Goal: Task Accomplishment & Management: Manage account settings

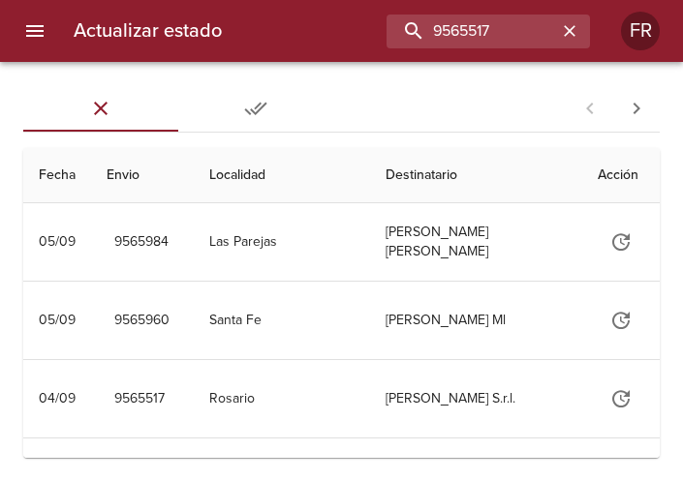
type input "9565517"
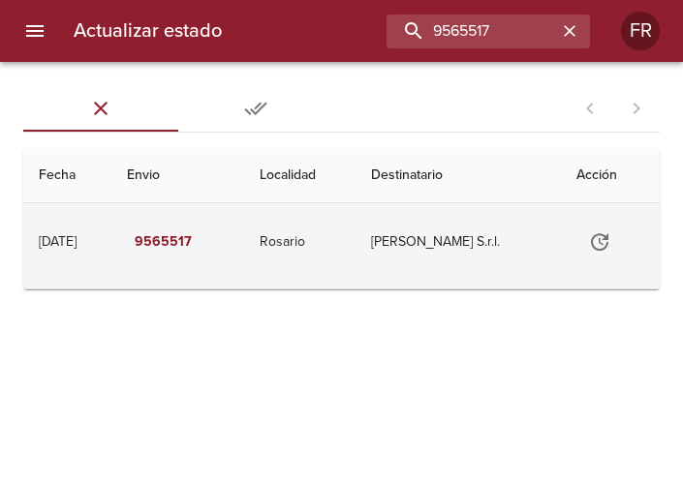
click at [597, 235] on icon "Tabla de envíos del cliente" at bounding box center [599, 241] width 17 height 17
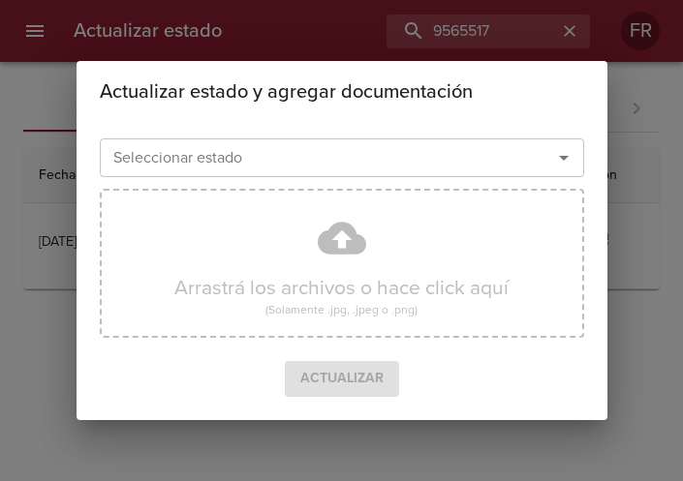
click at [565, 153] on icon "Abrir" at bounding box center [563, 157] width 23 height 23
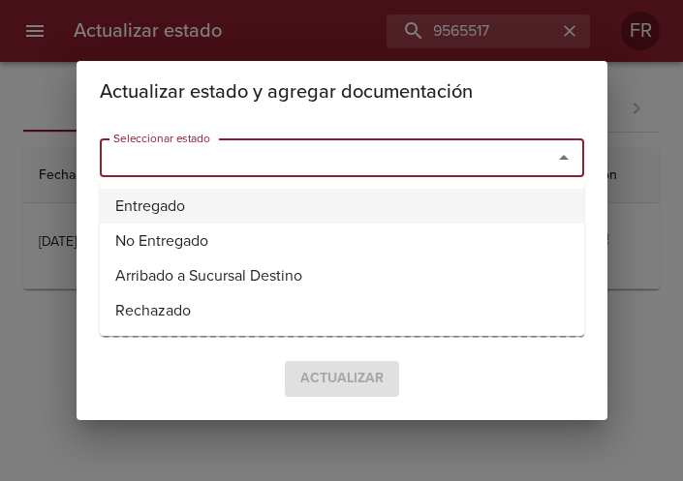
click at [290, 200] on li "Entregado" at bounding box center [342, 206] width 484 height 35
type input "Entregado"
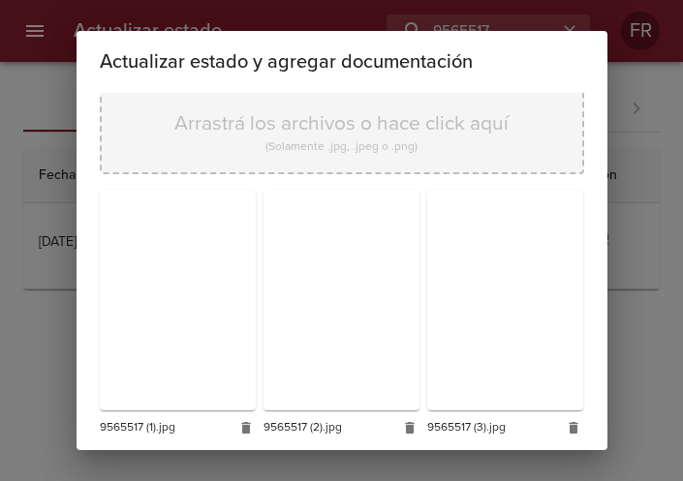
scroll to position [276, 0]
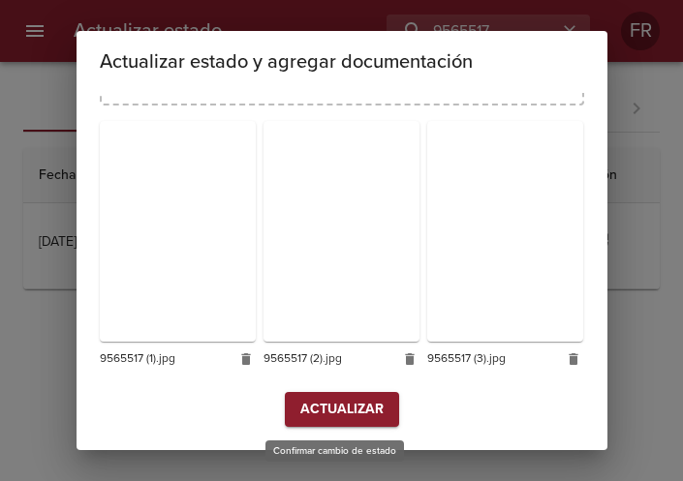
click at [324, 408] on span "Actualizar" at bounding box center [341, 410] width 83 height 24
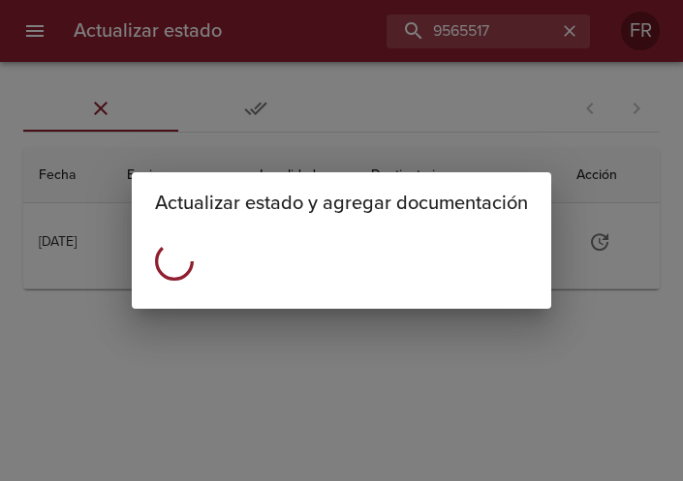
scroll to position [0, 0]
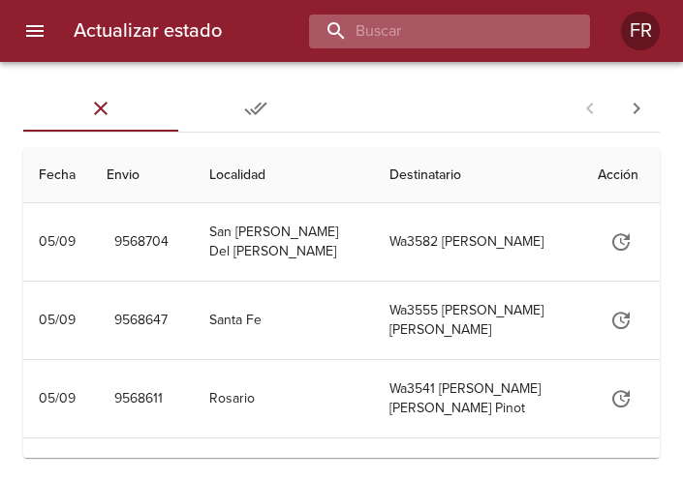
drag, startPoint x: 0, startPoint y: 0, endPoint x: 450, endPoint y: 31, distance: 451.5
click at [450, 31] on input "buscar" at bounding box center [433, 32] width 248 height 34
type input "9565171"
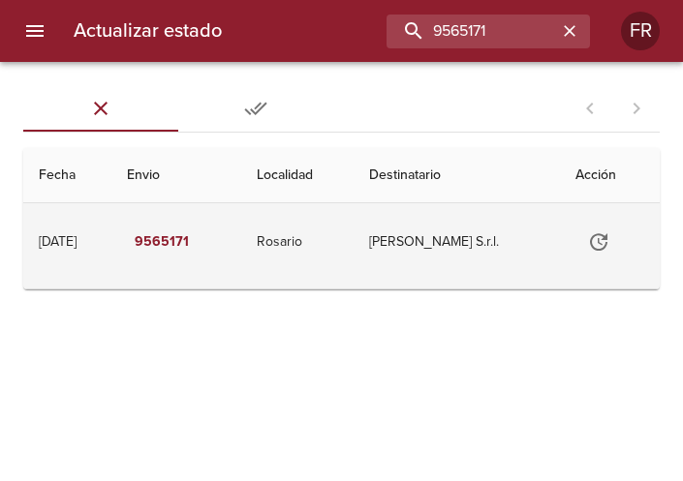
click at [590, 243] on icon "Tabla de envíos del cliente" at bounding box center [598, 241] width 17 height 17
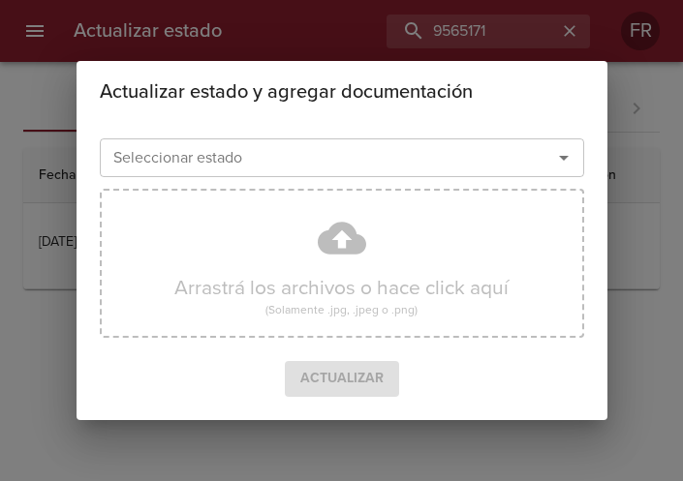
click at [568, 162] on icon "Abrir" at bounding box center [563, 157] width 23 height 23
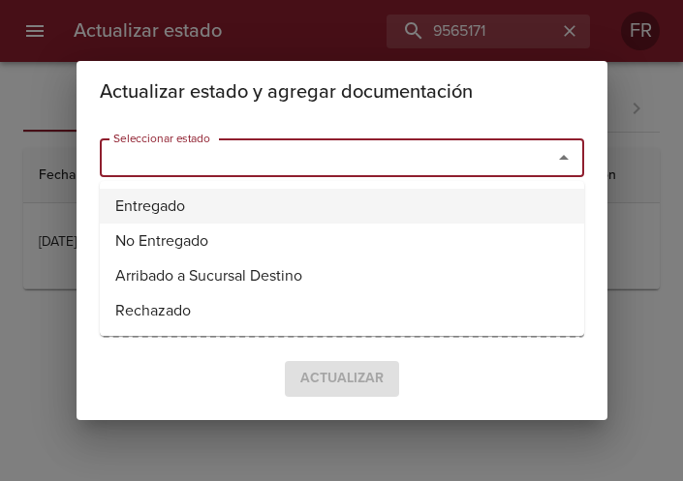
click at [297, 198] on li "Entregado" at bounding box center [342, 206] width 484 height 35
type input "Entregado"
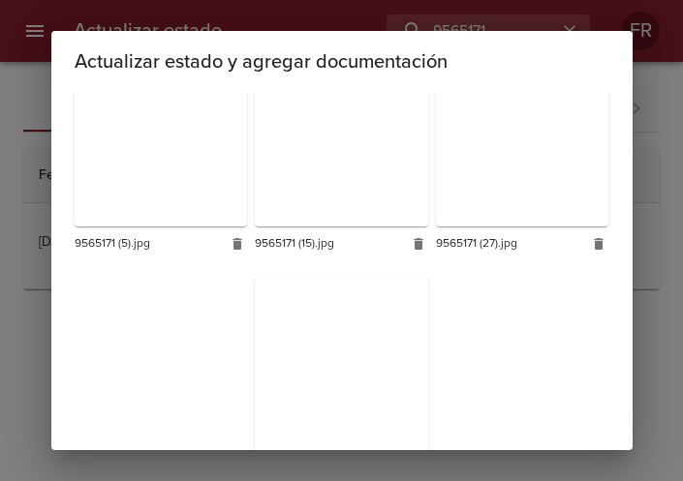
scroll to position [3168, 0]
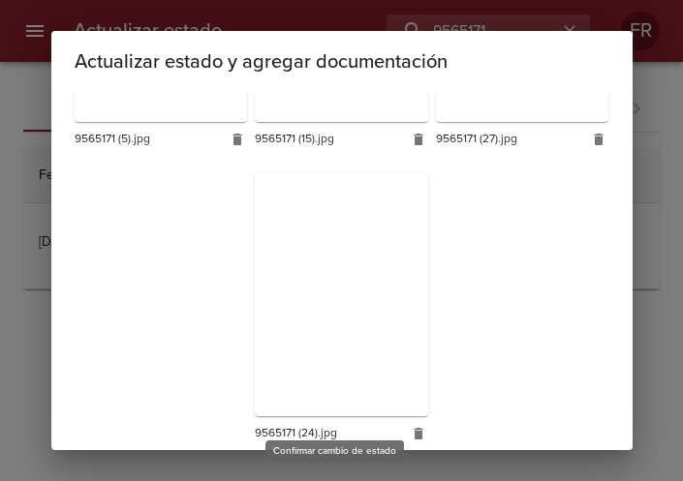
click at [344, 473] on span "Actualizar" at bounding box center [341, 485] width 83 height 24
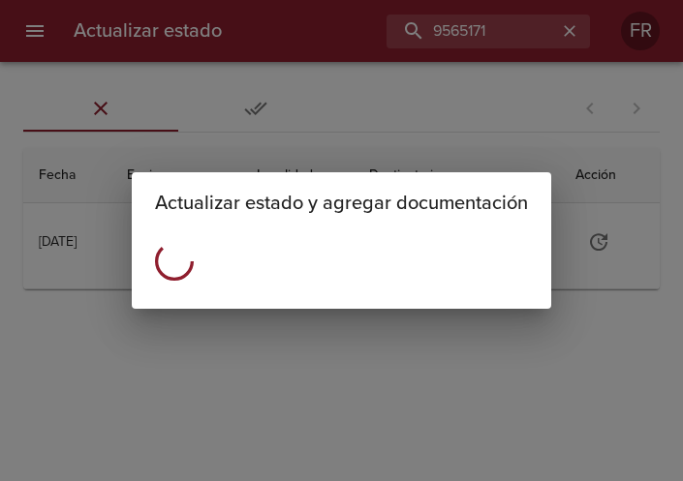
scroll to position [0, 0]
